Goal: Transaction & Acquisition: Purchase product/service

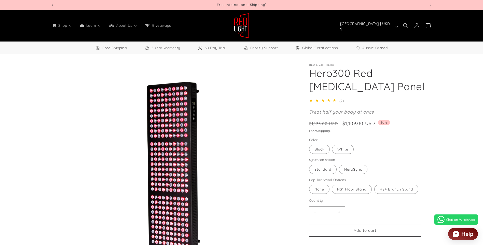
select select "**"
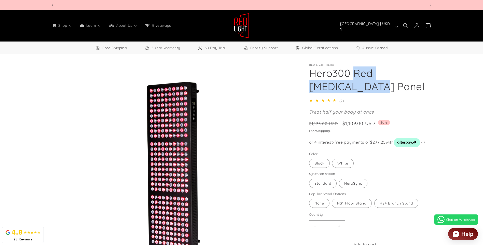
scroll to position [0, 375]
drag, startPoint x: 355, startPoint y: 74, endPoint x: 350, endPoint y: 90, distance: 16.7
click at [350, 90] on h1 "Hero300 Red [MEDICAL_DATA] Panel" at bounding box center [371, 79] width 124 height 26
copy h1 "Red Light Therapy"
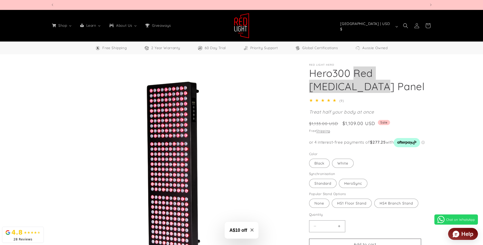
scroll to position [0, 1126]
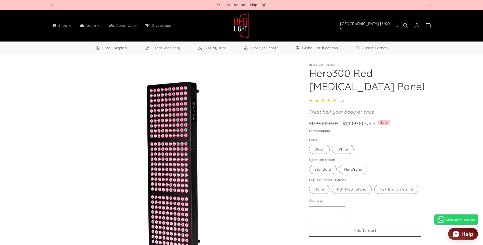
select select "**"
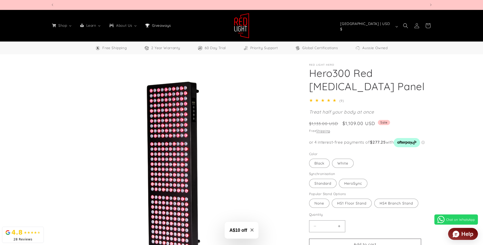
scroll to position [0, 375]
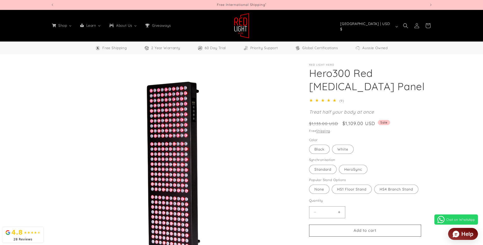
select select "**"
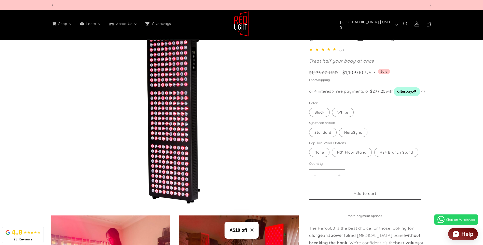
scroll to position [0, 375]
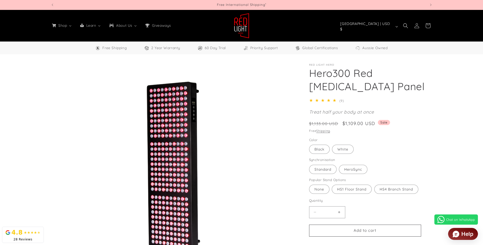
select select "**"
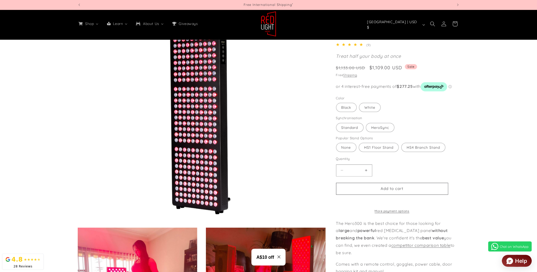
scroll to position [77, 0]
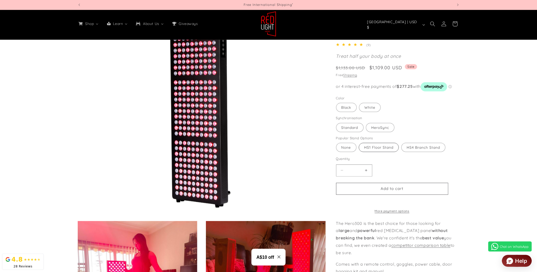
click at [385, 149] on label "HS1 Floor Stand Variant sold out or unavailable" at bounding box center [379, 147] width 40 height 9
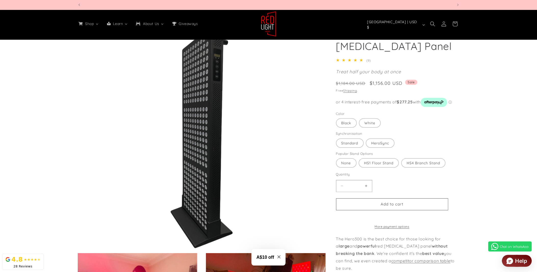
scroll to position [0, 751]
click at [344, 165] on label "None Variant sold out or unavailable" at bounding box center [346, 162] width 20 height 9
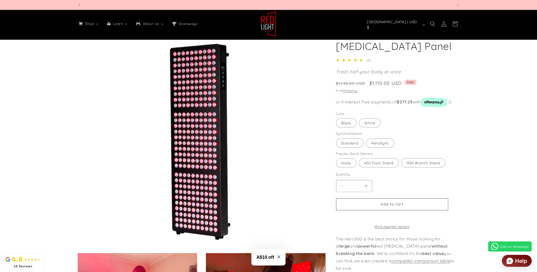
scroll to position [0, 1126]
click at [376, 165] on label "HS1 Floor Stand Variant sold out or unavailable" at bounding box center [379, 162] width 40 height 9
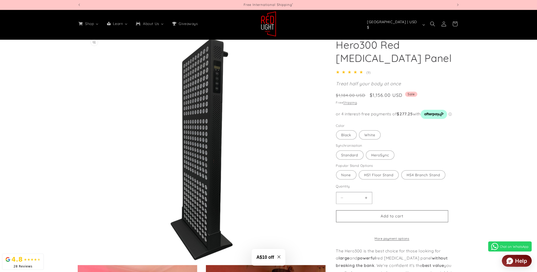
click at [87, 245] on button "Open media 1 in modal" at bounding box center [87, 264] width 0 height 0
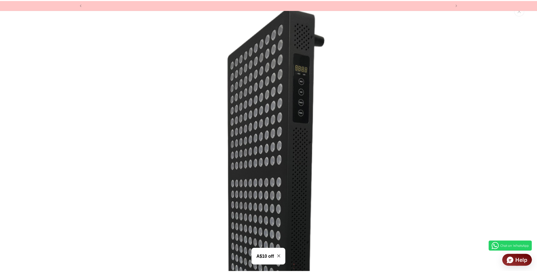
scroll to position [0, 375]
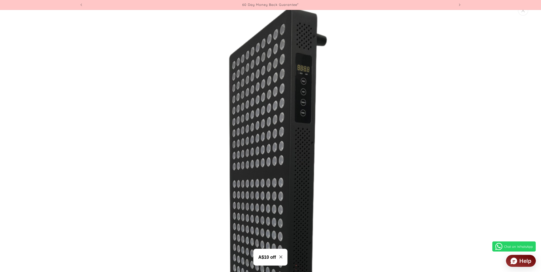
click at [431, 110] on img "Media gallery" at bounding box center [270, 242] width 485 height 485
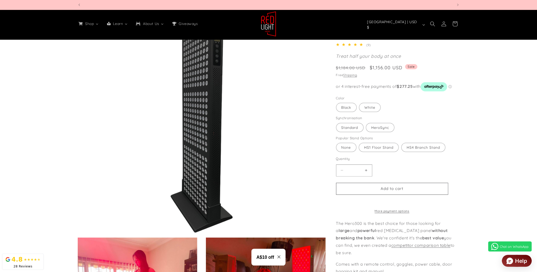
scroll to position [0, 751]
click at [424, 150] on label "HS4 Branch Stand Variant sold out or unavailable" at bounding box center [423, 147] width 44 height 9
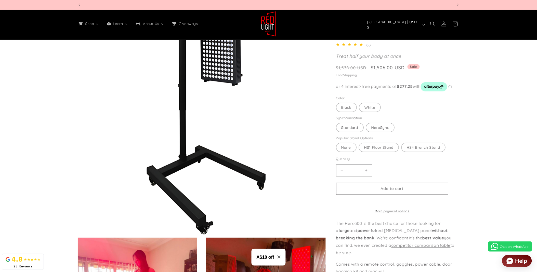
scroll to position [0, 375]
click at [385, 152] on label "HS1 Floor Stand Variant sold out or unavailable" at bounding box center [379, 147] width 40 height 9
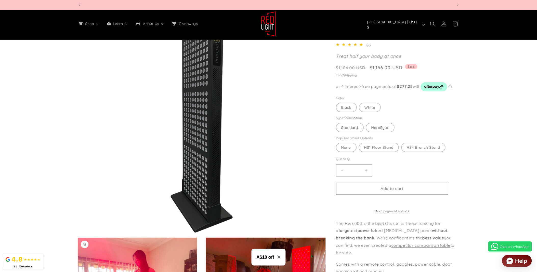
scroll to position [0, 375]
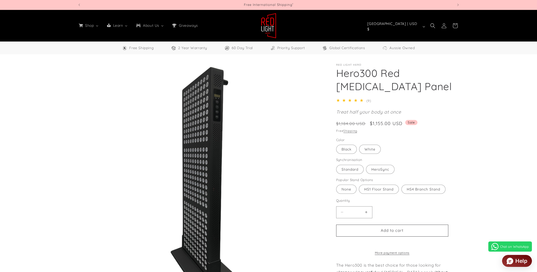
select select "**"
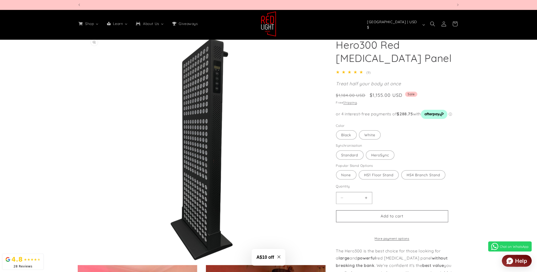
scroll to position [0, 751]
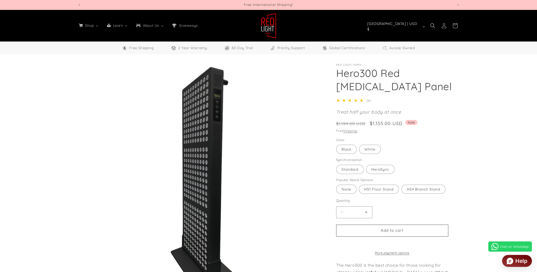
select select "**"
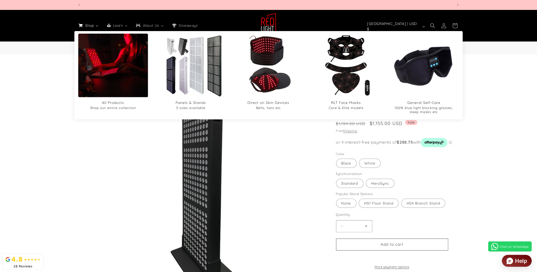
scroll to position [0, 751]
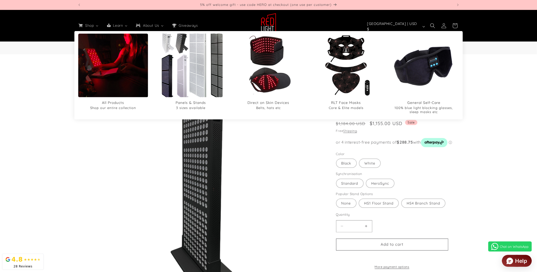
click at [194, 62] on img "Panels & Stands" at bounding box center [191, 65] width 76 height 76
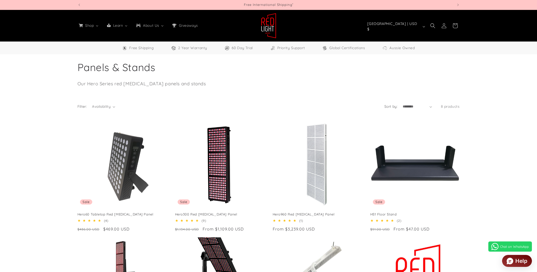
select select "**"
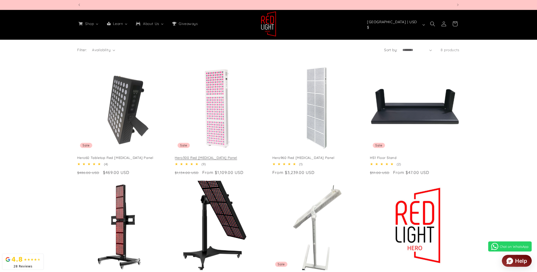
scroll to position [0, 375]
click at [215, 156] on link "Hero300 Red [MEDICAL_DATA] Panel" at bounding box center [219, 158] width 89 height 4
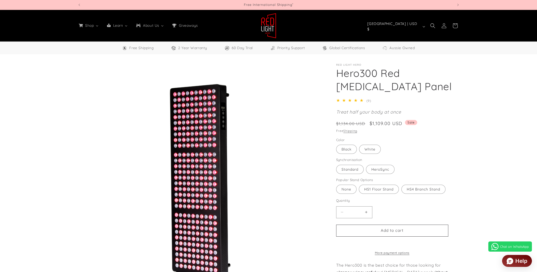
select select "**"
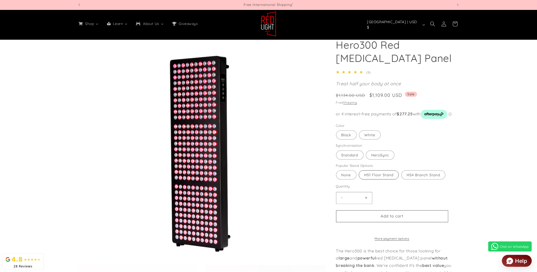
click at [383, 177] on label "HS1 Floor Stand Variant sold out or unavailable" at bounding box center [379, 174] width 40 height 9
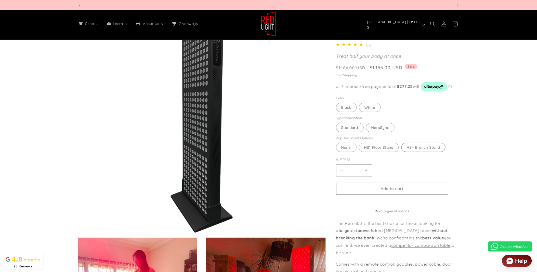
scroll to position [0, 1126]
click at [424, 150] on label "HS4 Branch Stand Variant sold out or unavailable" at bounding box center [423, 147] width 44 height 9
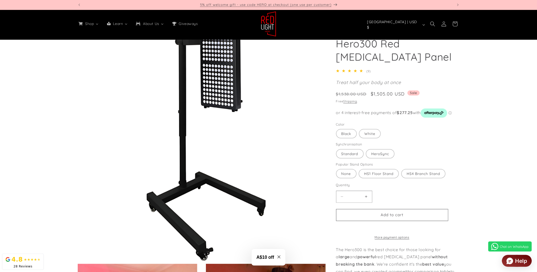
scroll to position [28, 0]
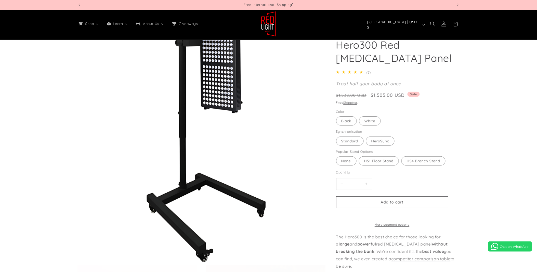
select select "**"
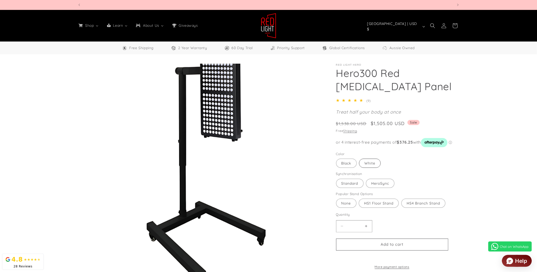
scroll to position [0, 1501]
click at [374, 165] on label "White Variant sold out or unavailable" at bounding box center [370, 163] width 22 height 9
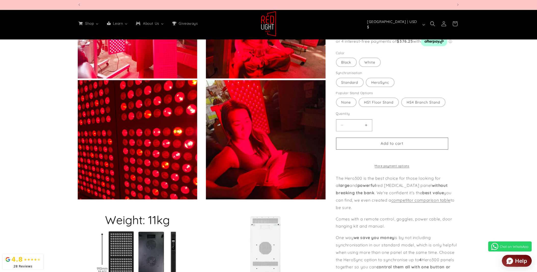
scroll to position [0, 1126]
click at [381, 104] on label "HS1 Floor Stand Variant sold out or unavailable" at bounding box center [379, 102] width 40 height 9
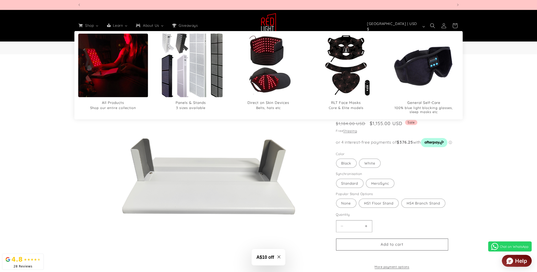
click at [183, 56] on img "Panels & Stands" at bounding box center [191, 65] width 76 height 76
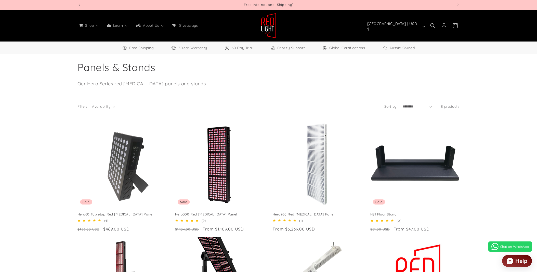
select select "**"
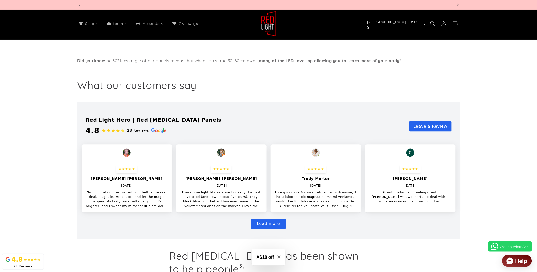
scroll to position [0, 1501]
drag, startPoint x: 217, startPoint y: 196, endPoint x: 185, endPoint y: 196, distance: 32.1
click at [185, 196] on p "These blue light blockers are honestly the best I’ve tried (and I own about fiv…" at bounding box center [221, 199] width 82 height 18
click at [500, 182] on section at bounding box center [268, 170] width 537 height 137
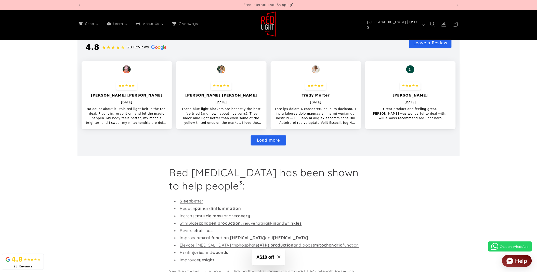
scroll to position [396, 0]
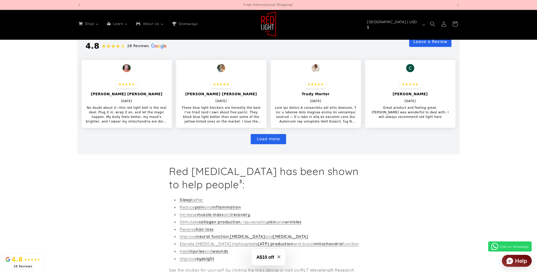
click at [268, 140] on button "Load more" at bounding box center [268, 139] width 35 height 10
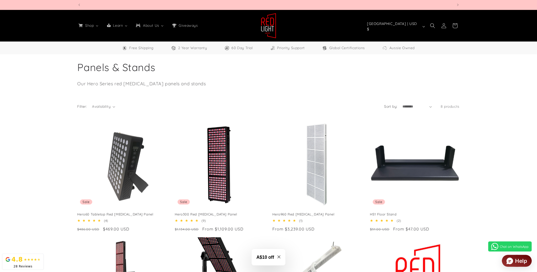
scroll to position [0, 1501]
click at [106, 108] on span "Availability" at bounding box center [101, 106] width 19 height 5
click at [92, 109] on summary "Availability" at bounding box center [103, 106] width 23 height 5
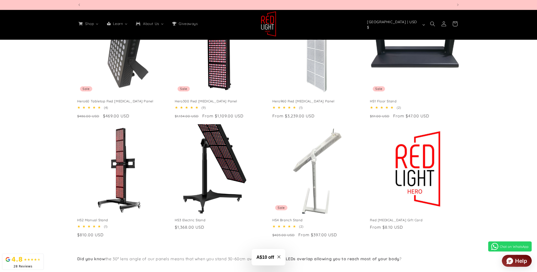
scroll to position [0, 751]
